Goal: Task Accomplishment & Management: Manage account settings

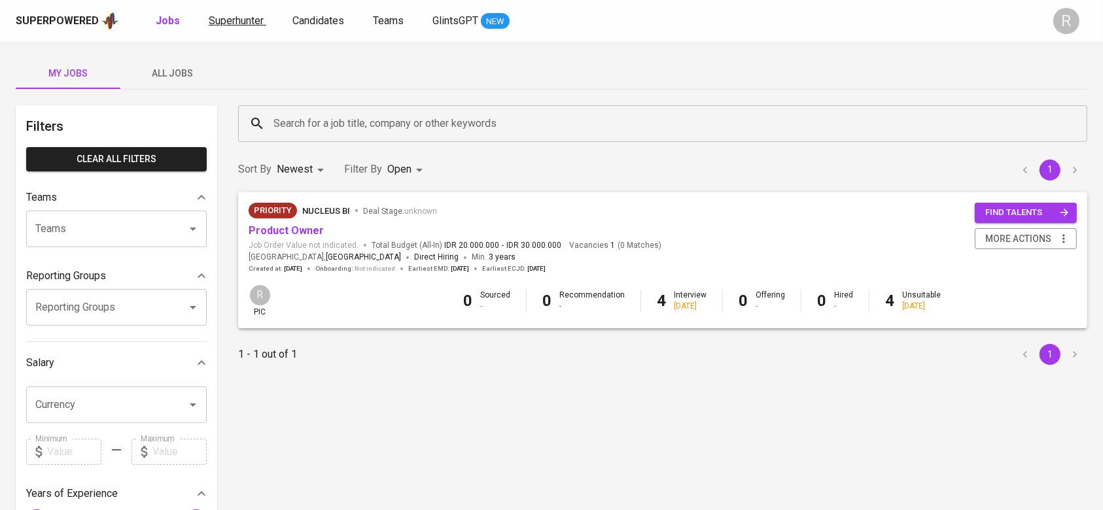
click at [245, 21] on span "Superhunter" at bounding box center [236, 20] width 55 height 12
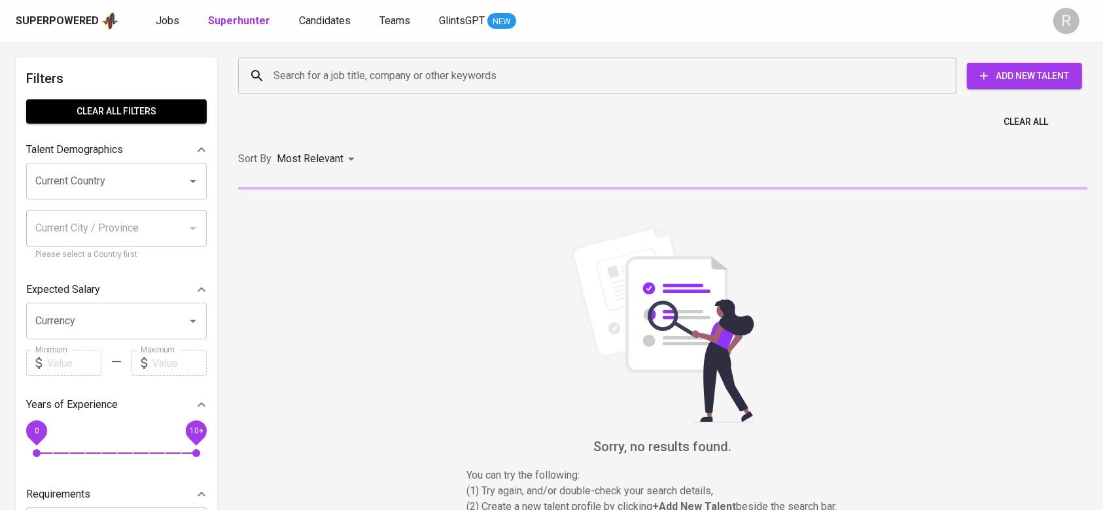
click at [294, 82] on input "Search for a job title, company or other keywords" at bounding box center [600, 75] width 661 height 25
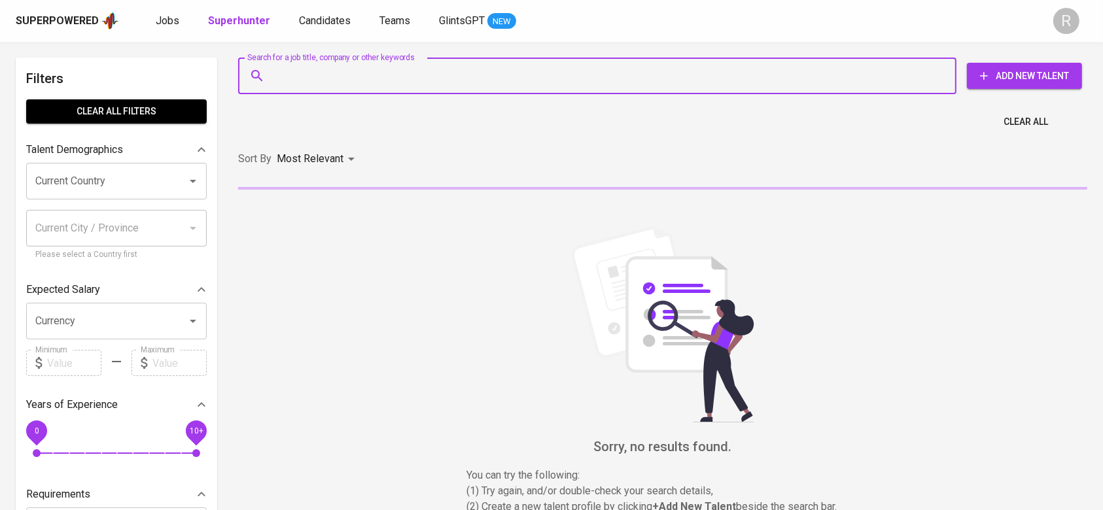
paste input "fandilp95@gmail.com"
type input "fandilp95@gmail.com"
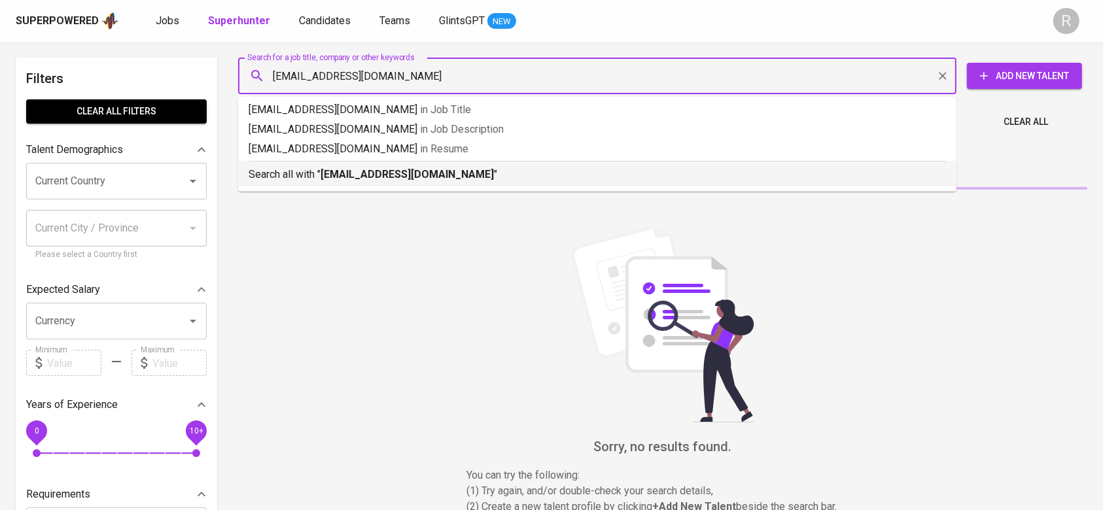
click at [321, 175] on p "Search all with " fandilp95@gmail.com "" at bounding box center [597, 175] width 697 height 16
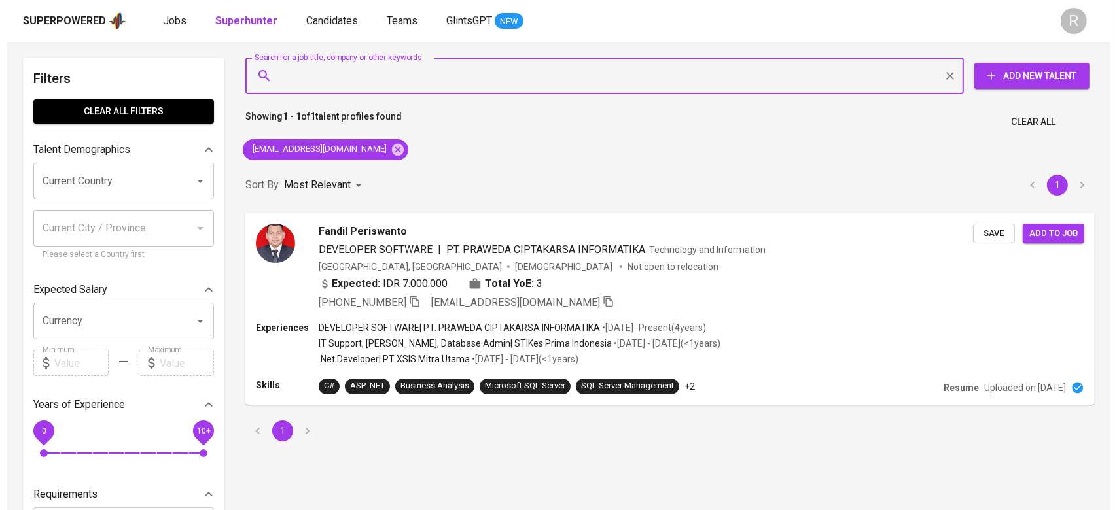
scroll to position [43, 0]
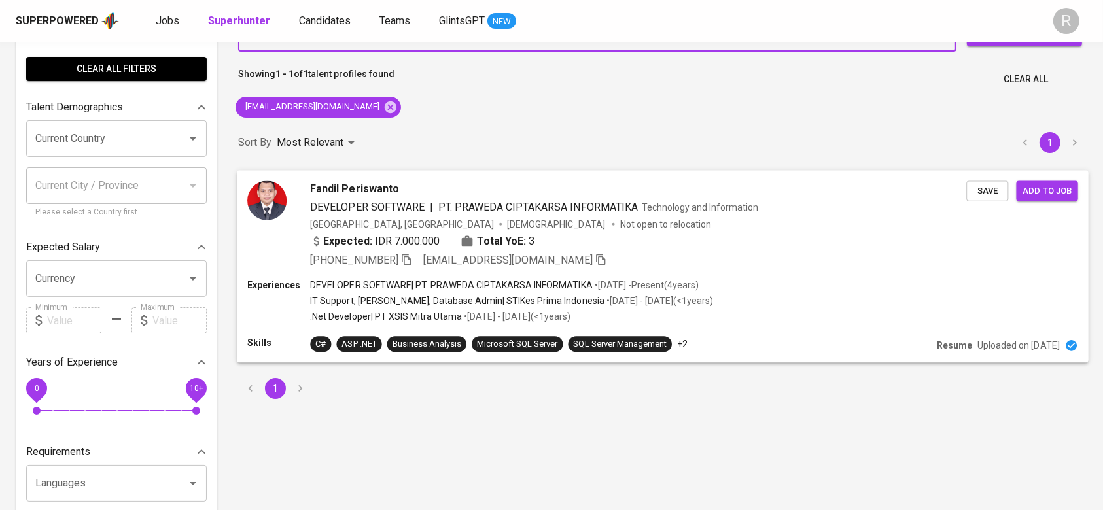
click at [588, 256] on div "+62 817-7696-4865 fandilp95@gmail.com" at bounding box center [638, 260] width 656 height 16
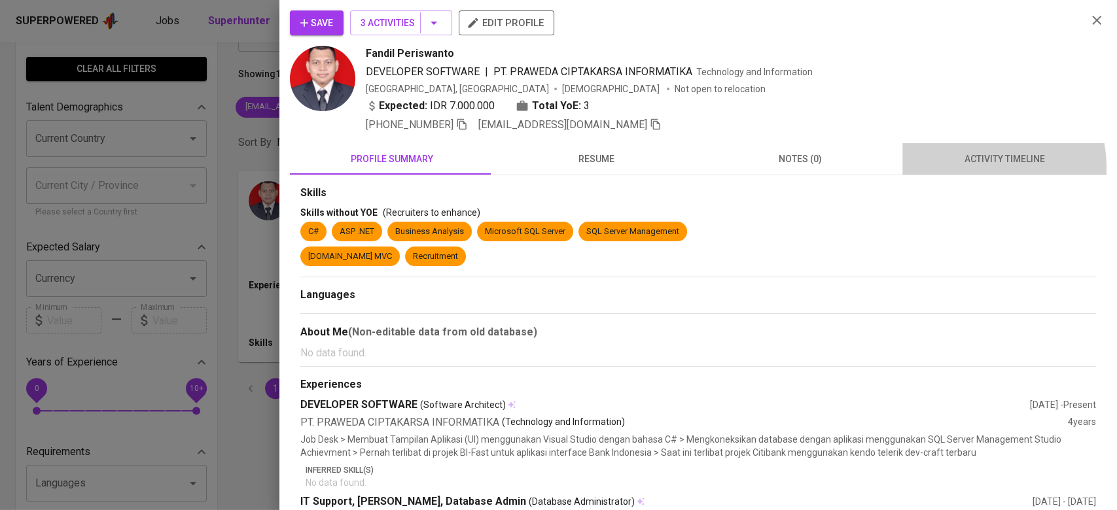
click at [966, 167] on button "activity timeline" at bounding box center [1004, 158] width 204 height 31
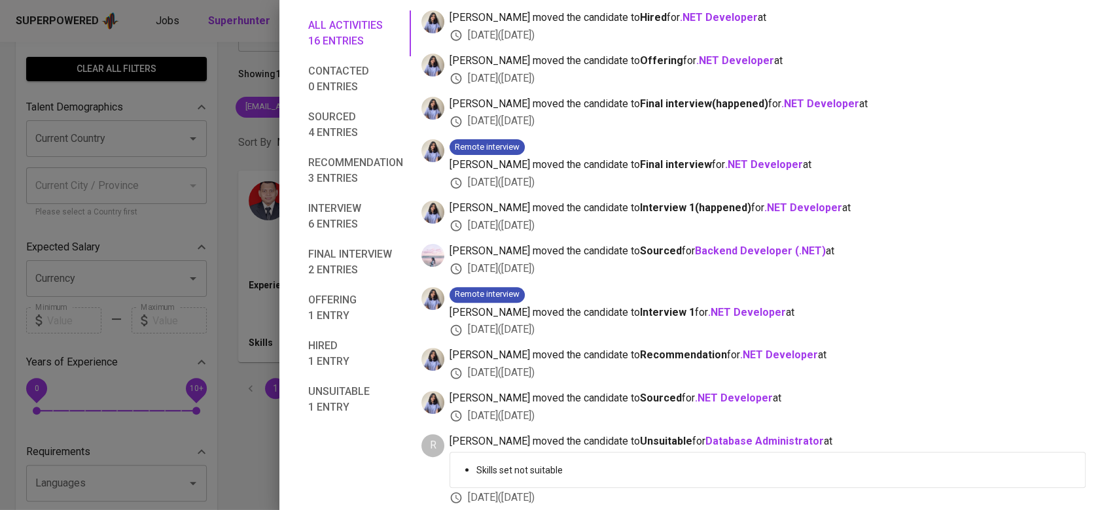
scroll to position [0, 0]
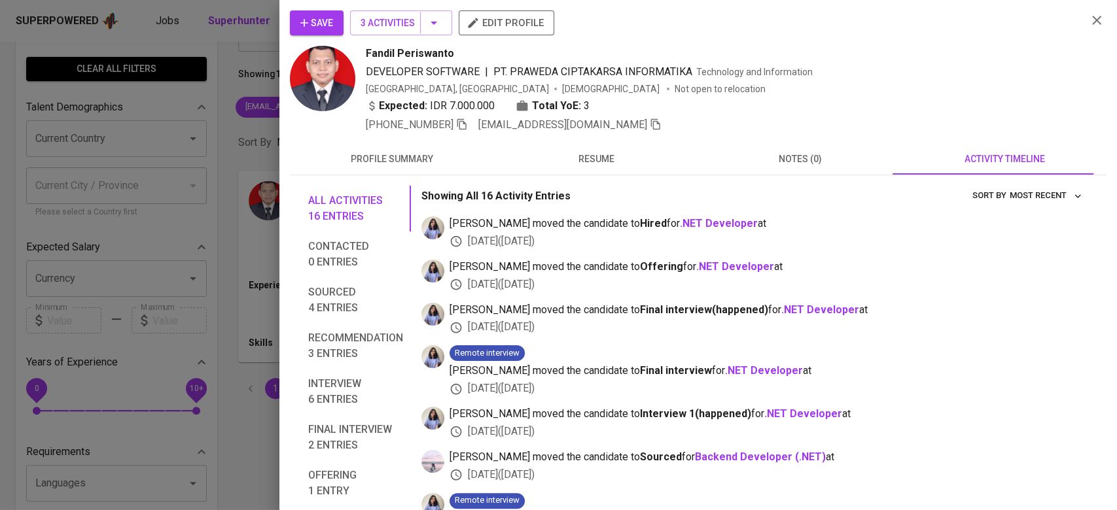
click at [622, 160] on span "resume" at bounding box center [596, 159] width 188 height 16
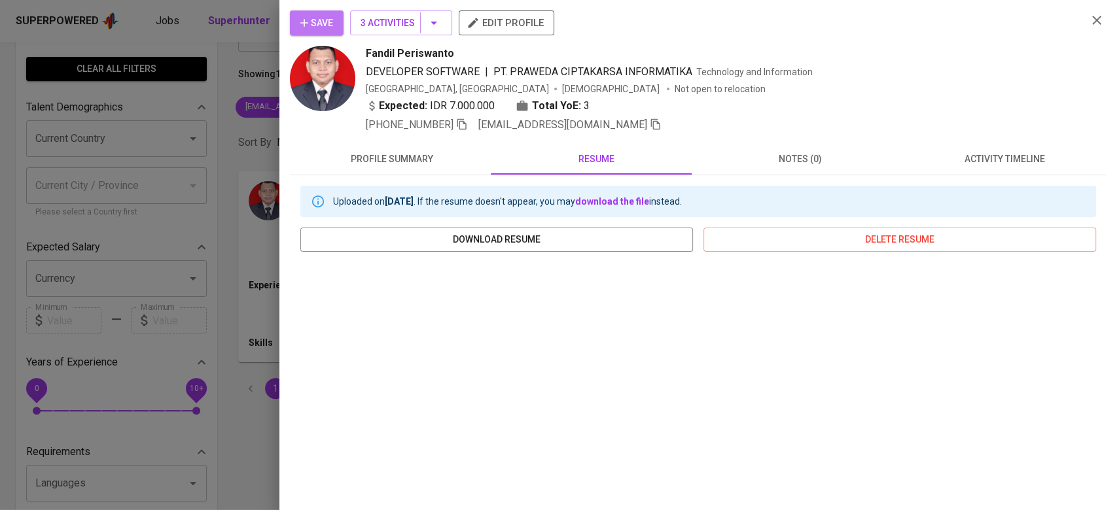
click at [334, 23] on button "Save" at bounding box center [317, 22] width 54 height 25
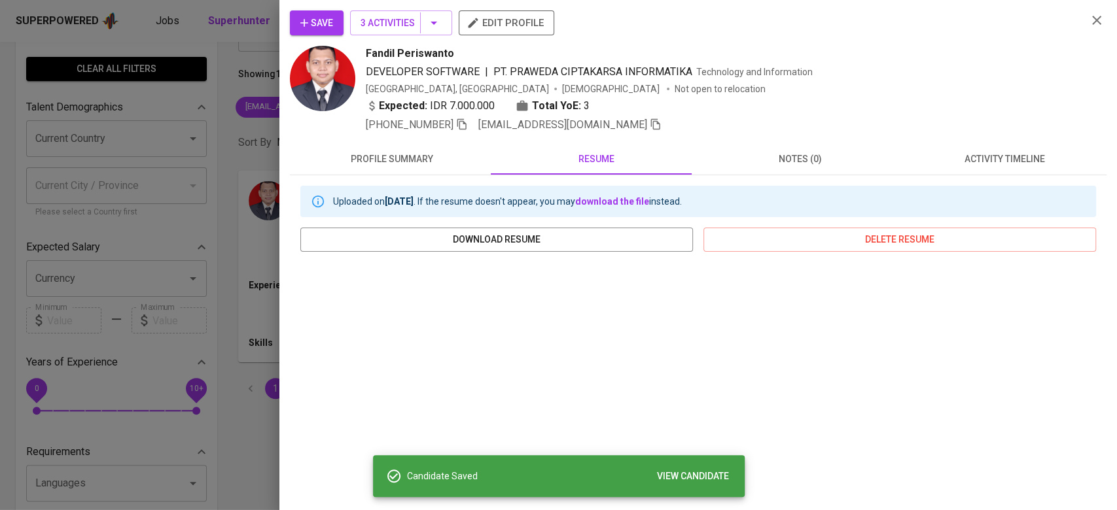
click at [198, 47] on div at bounding box center [558, 255] width 1117 height 510
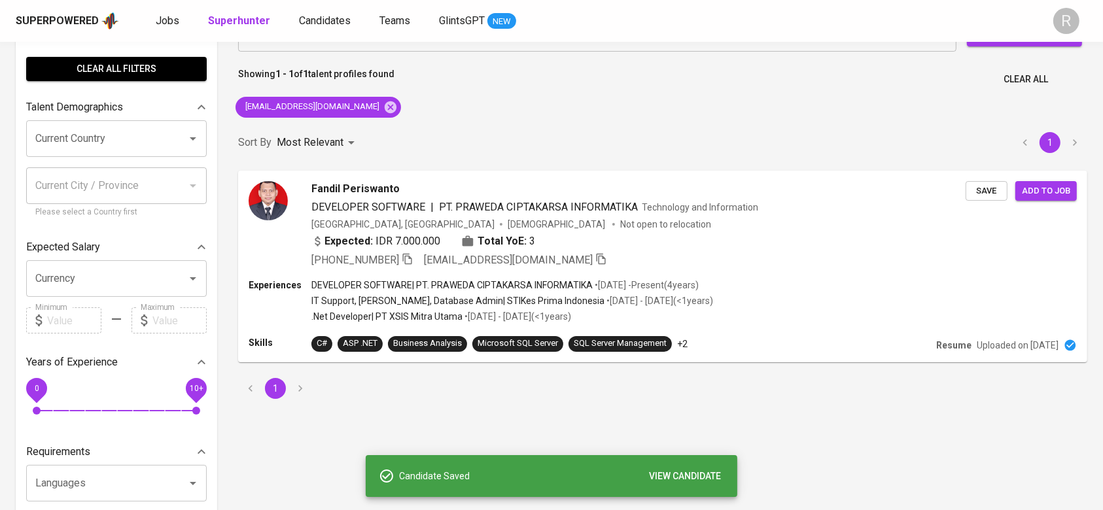
click at [317, 9] on div "Superpowered Jobs Superhunter Candidates Teams GlintsGPT NEW R" at bounding box center [551, 21] width 1103 height 42
click at [311, 18] on span "Candidates" at bounding box center [325, 20] width 52 height 12
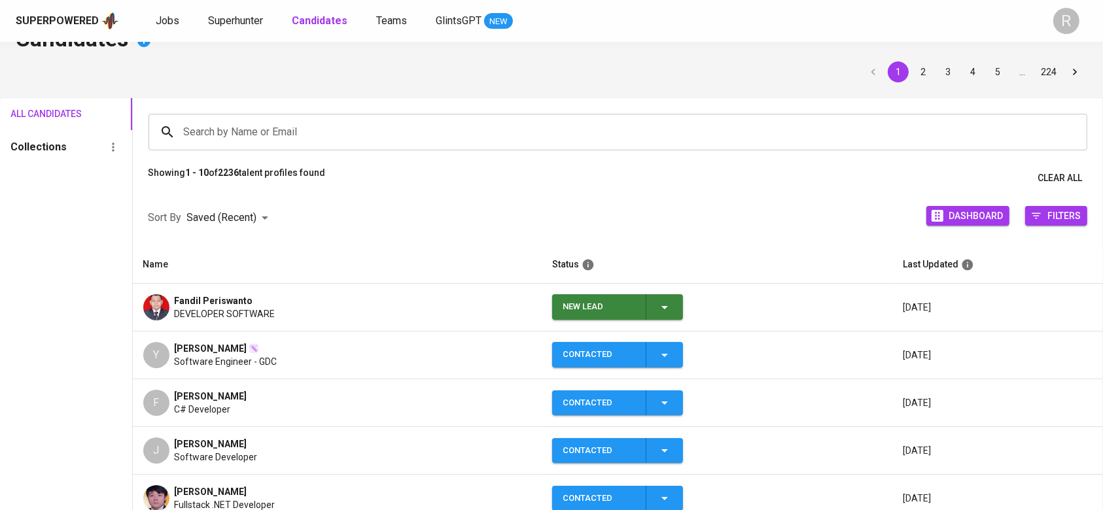
scroll to position [35, 0]
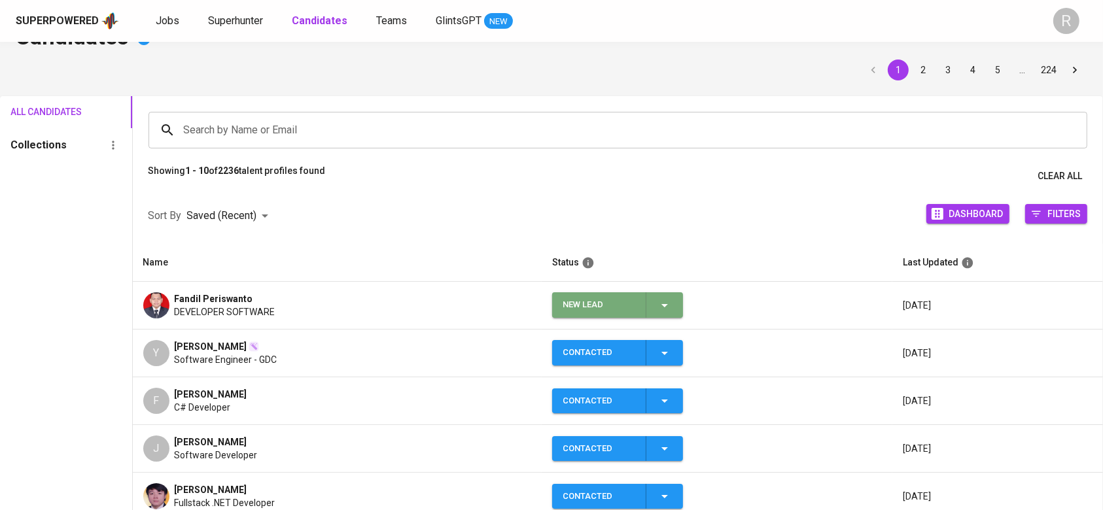
click at [667, 306] on icon "button" at bounding box center [665, 306] width 16 height 16
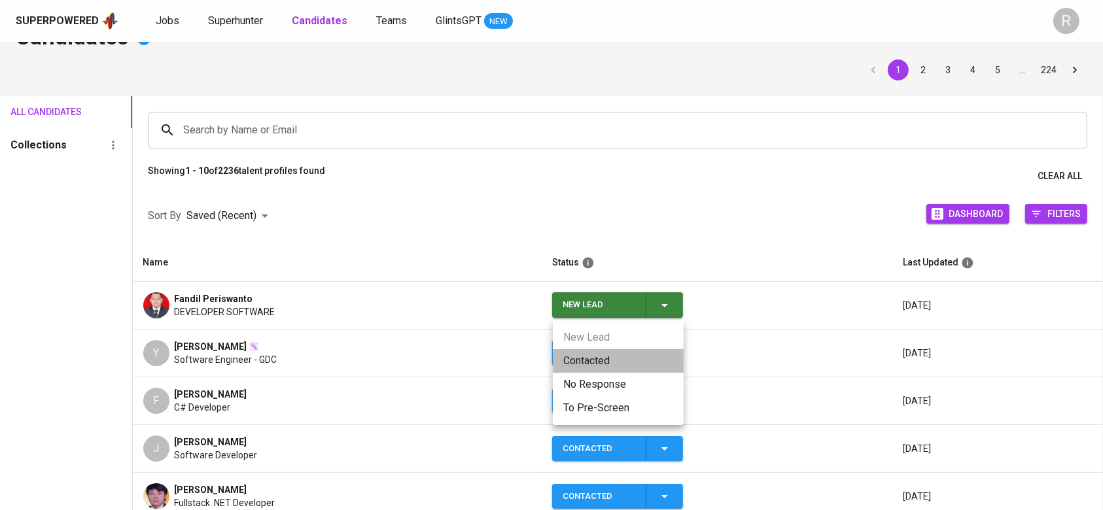
click at [589, 349] on li "Contacted" at bounding box center [618, 361] width 131 height 24
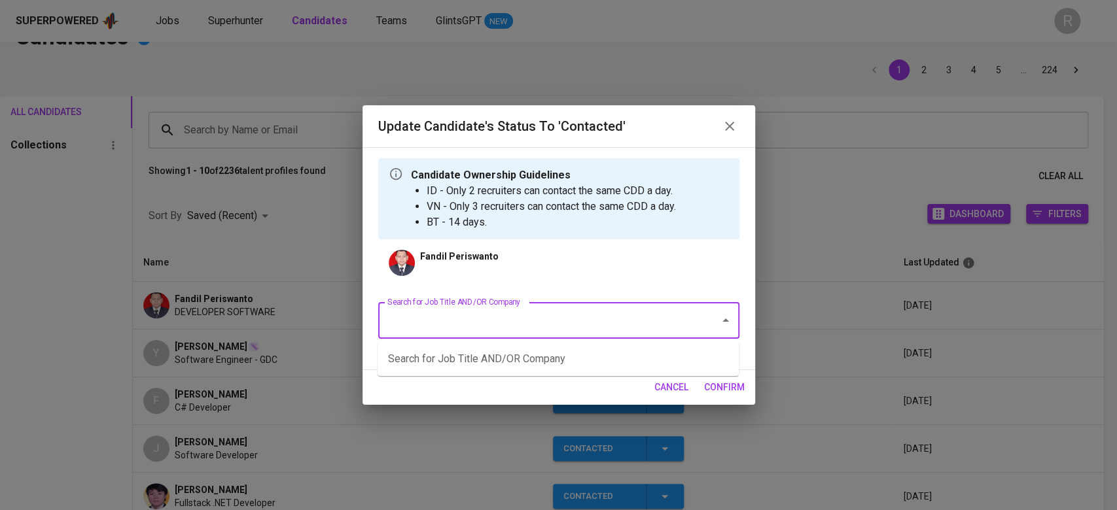
click at [449, 322] on input "Search for Job Title AND/OR Company" at bounding box center [540, 320] width 313 height 25
type input "yo"
type input "axrai"
type input "ccn"
type input "cargo"
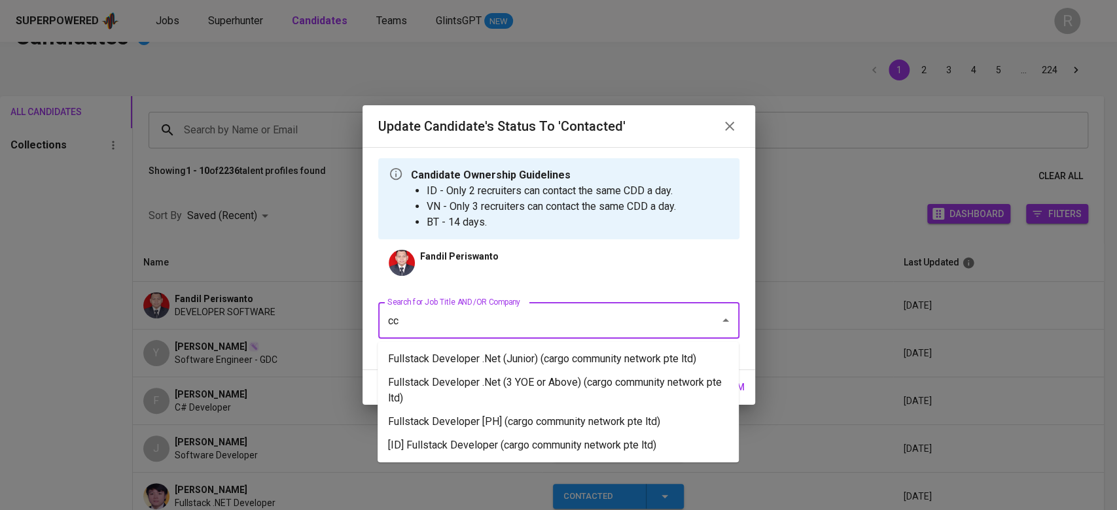
type input "ccn"
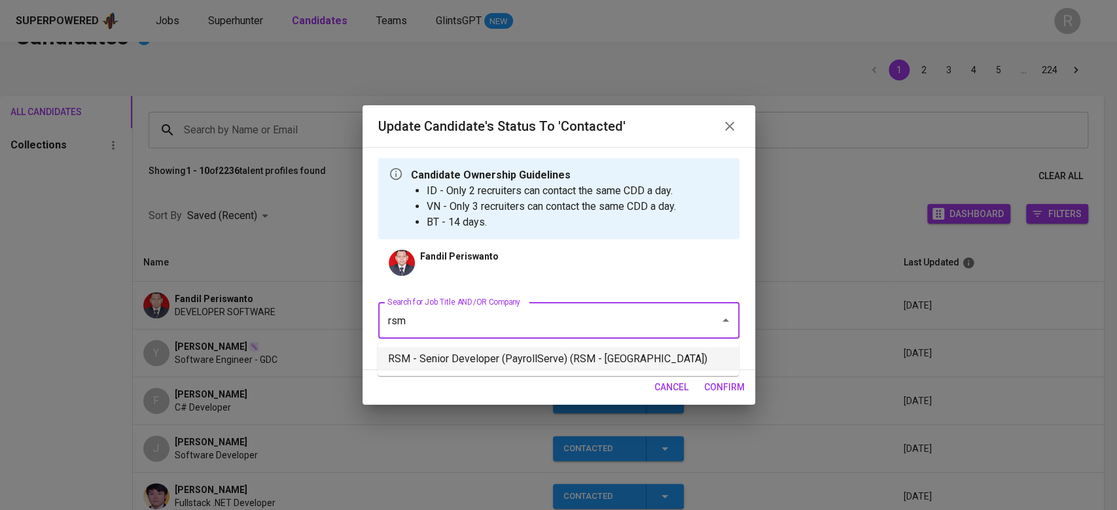
click at [471, 364] on li "RSM - Senior Developer (PayrollServe) (RSM - Singapore)" at bounding box center [557, 359] width 361 height 24
type input "rsm"
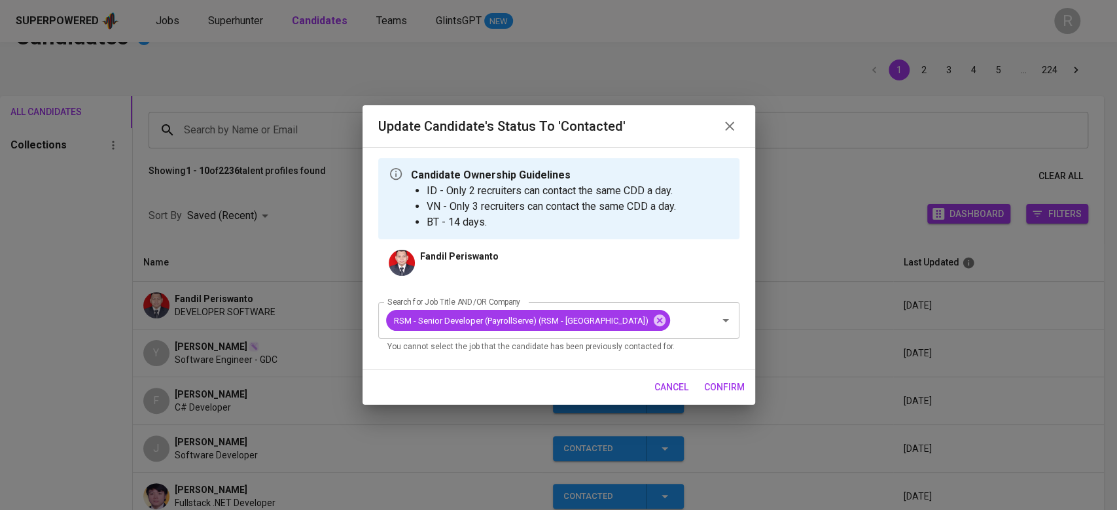
click at [705, 393] on span "confirm" at bounding box center [724, 387] width 41 height 16
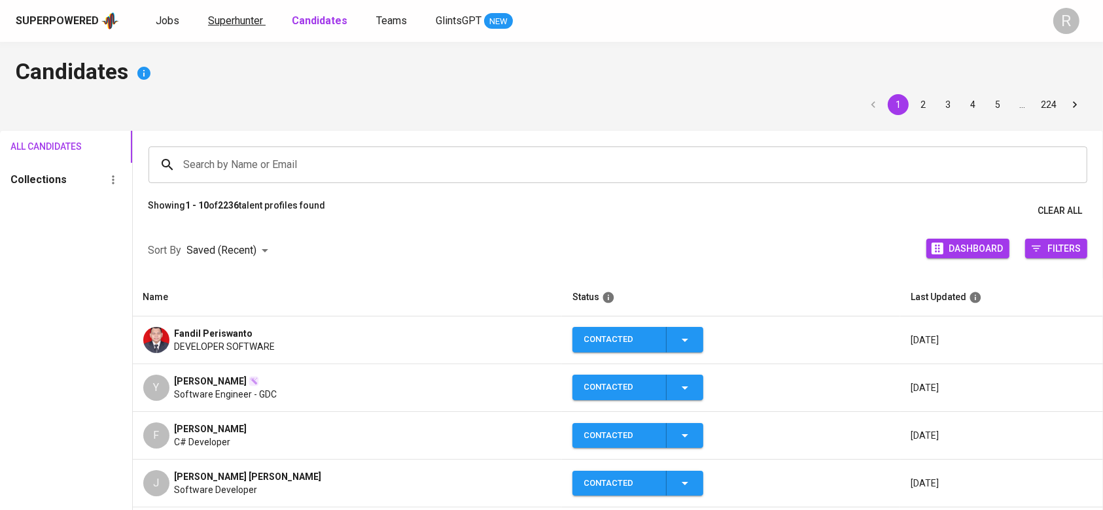
click at [236, 20] on span "Superhunter" at bounding box center [235, 20] width 55 height 12
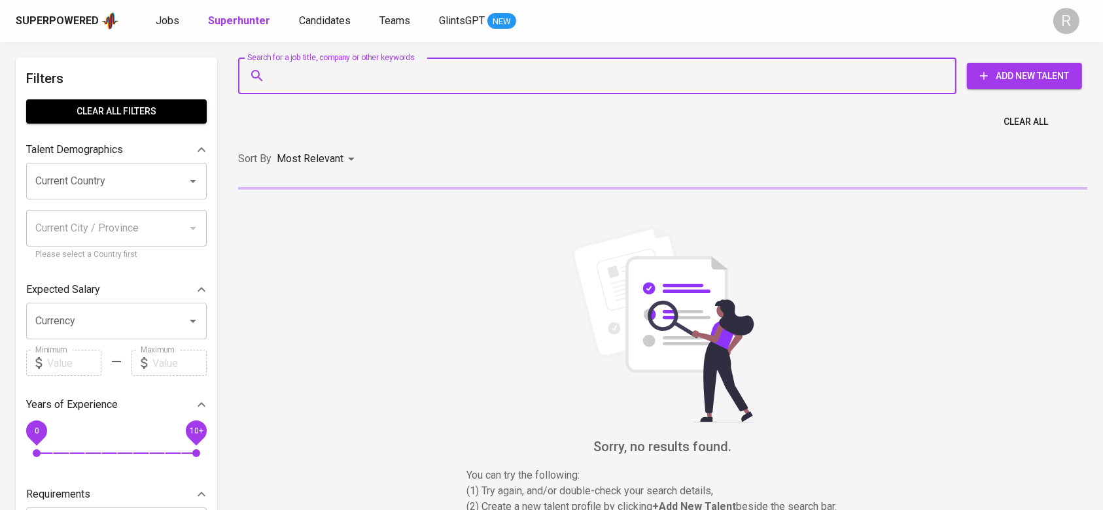
click at [312, 84] on input "Search for a job title, company or other keywords" at bounding box center [600, 75] width 661 height 25
paste input "[EMAIL_ADDRESS][DOMAIN_NAME]"
type input "[EMAIL_ADDRESS][DOMAIN_NAME]"
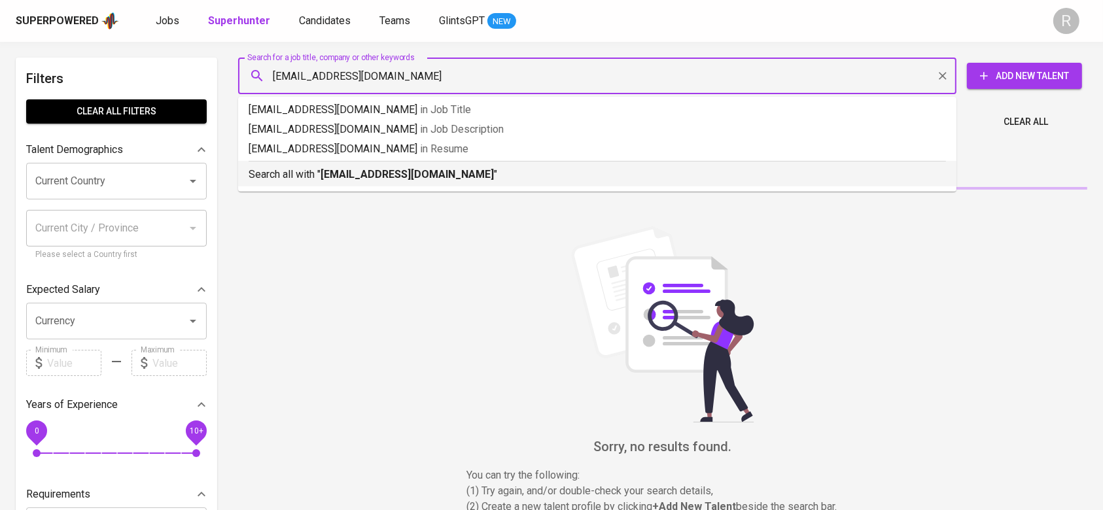
click at [311, 174] on p "Search all with " [EMAIL_ADDRESS][DOMAIN_NAME] "" at bounding box center [597, 175] width 697 height 16
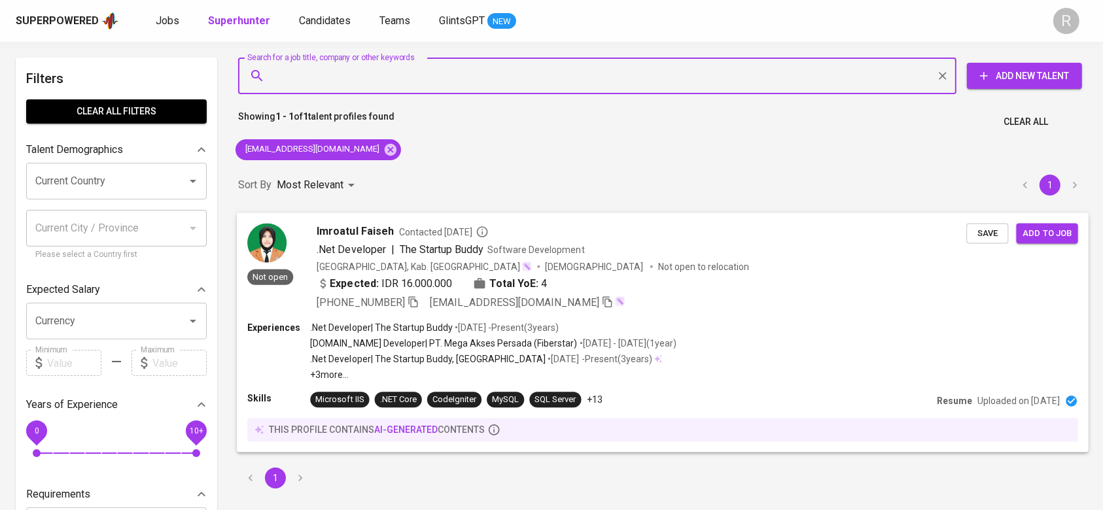
click at [614, 338] on p "• [DATE] - [DATE] ( 1 year )" at bounding box center [627, 343] width 99 height 13
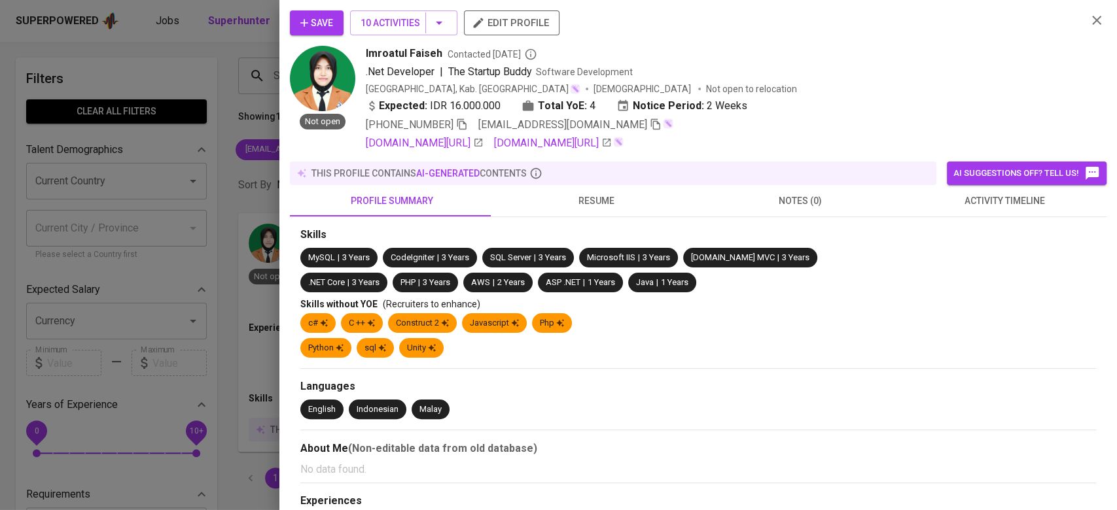
click at [949, 217] on button "activity timeline" at bounding box center [1004, 200] width 204 height 31
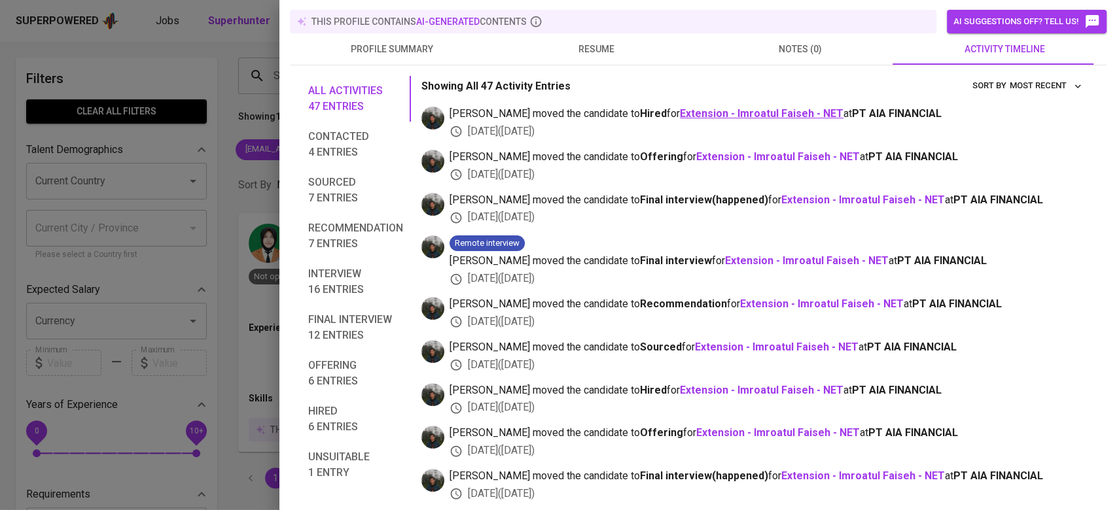
scroll to position [151, 0]
